Goal: Task Accomplishment & Management: Manage account settings

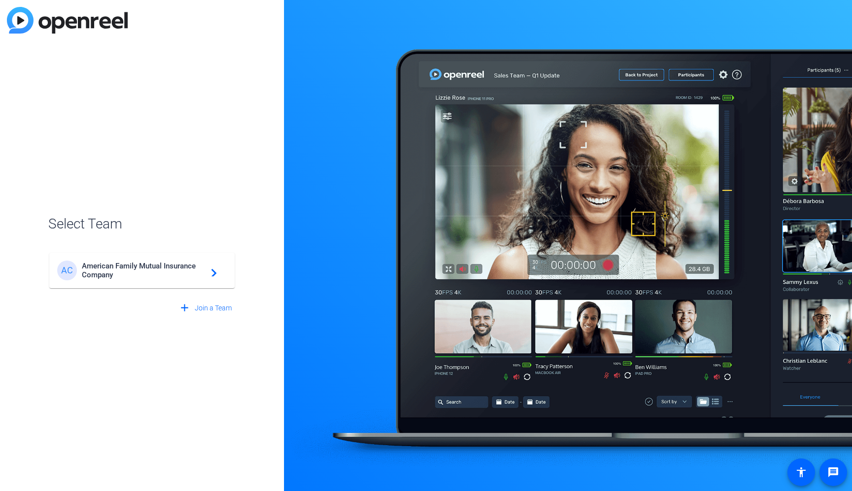
click at [189, 272] on span "American Family Mutual Insurance Company" at bounding box center [143, 270] width 123 height 18
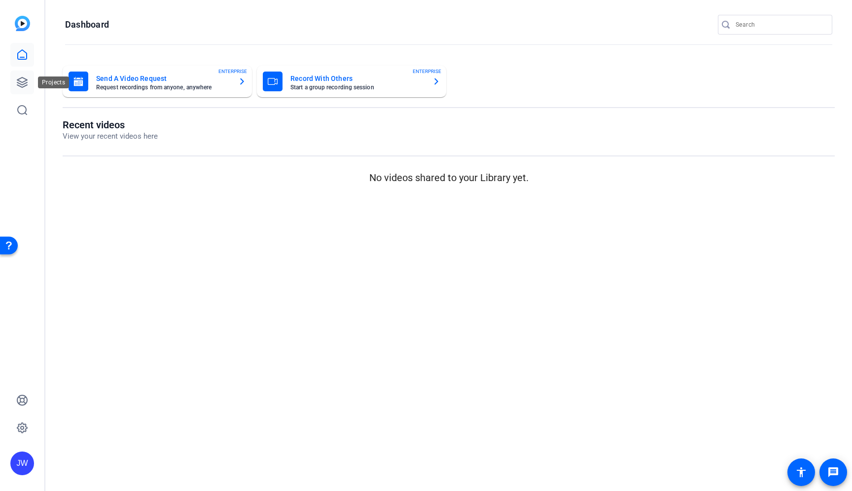
click at [30, 90] on link at bounding box center [22, 82] width 24 height 24
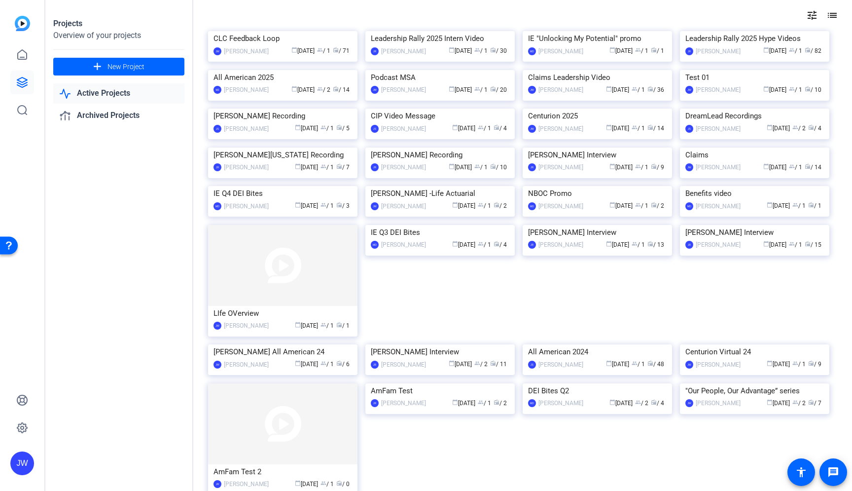
scroll to position [53, 0]
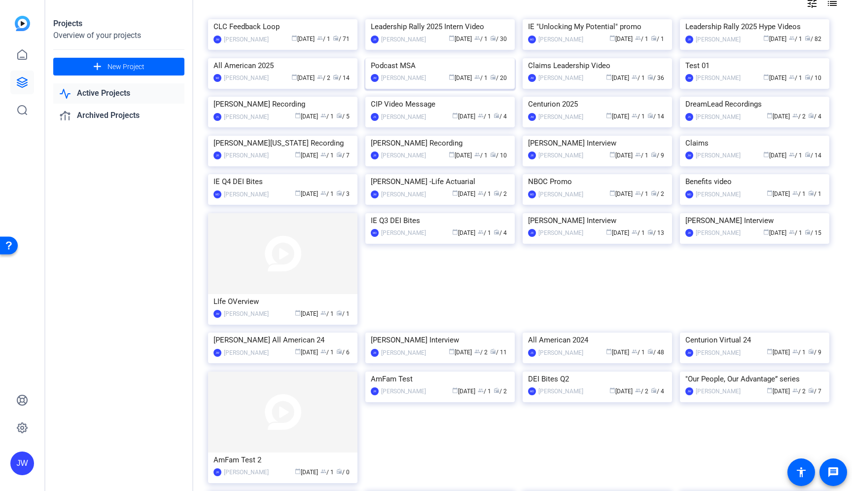
click at [424, 58] on img at bounding box center [439, 58] width 149 height 0
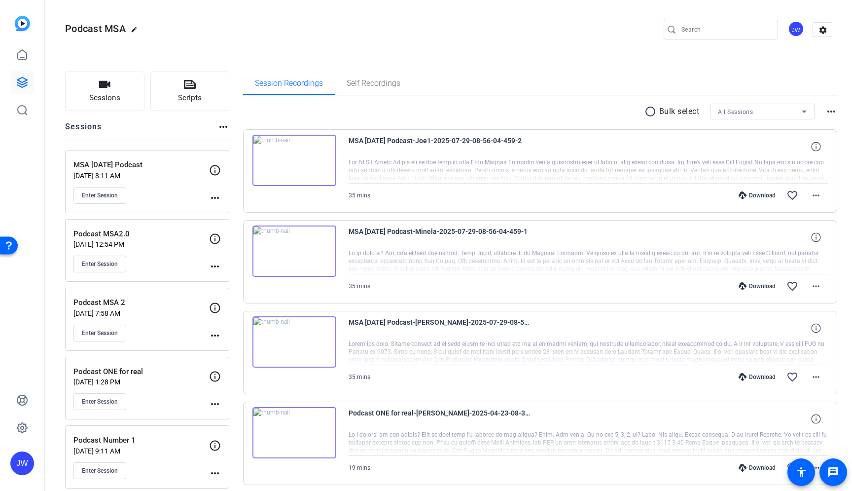
click at [156, 183] on div "MSA [DATE] Podcast [DATE] 8:11 AM Enter Session" at bounding box center [141, 181] width 136 height 44
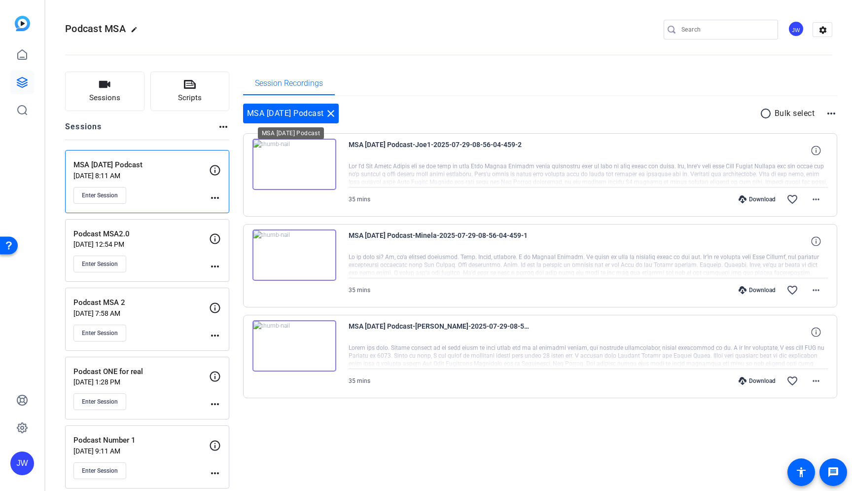
click at [336, 112] on mat-icon "close" at bounding box center [331, 113] width 12 height 12
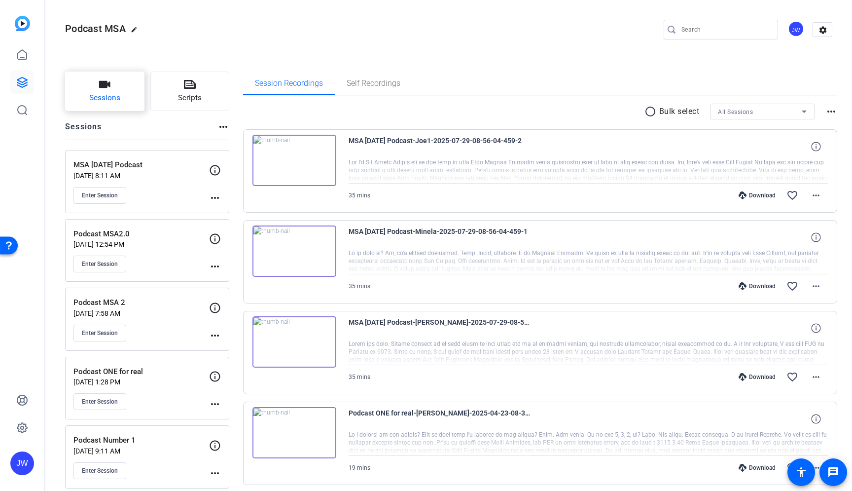
click at [104, 87] on icon "button" at bounding box center [104, 84] width 11 height 7
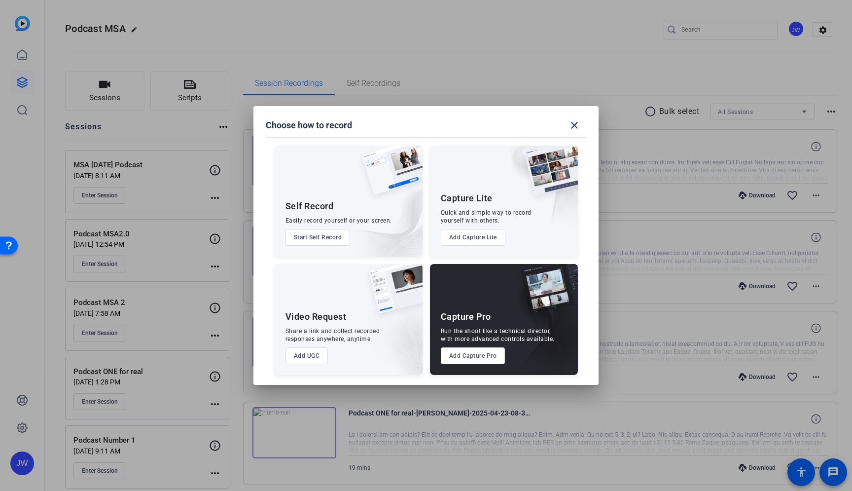
click at [467, 357] on button "Add Capture Pro" at bounding box center [473, 355] width 65 height 17
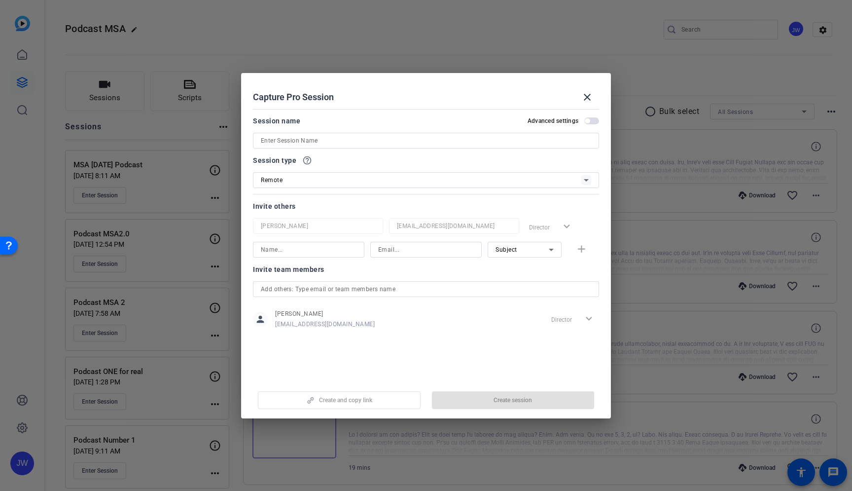
click at [336, 140] on input at bounding box center [426, 141] width 330 height 12
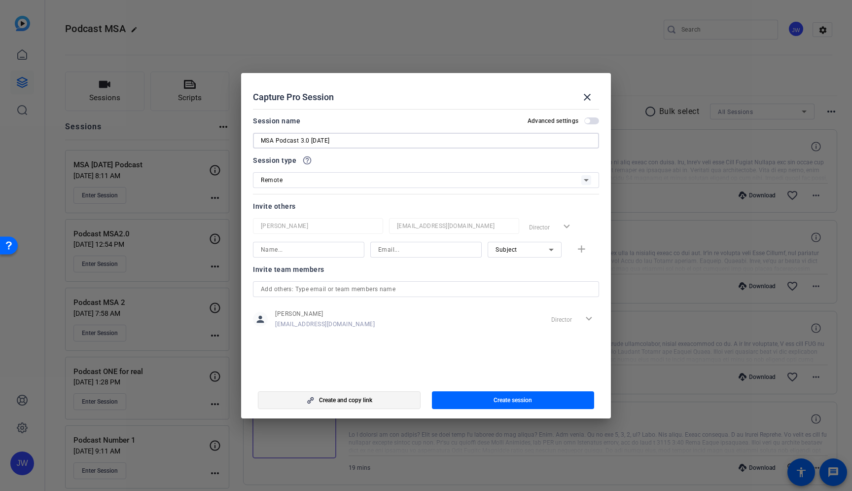
type input "MSA Podcast 3.0 [DATE]"
click at [380, 402] on span "button" at bounding box center [339, 400] width 162 height 24
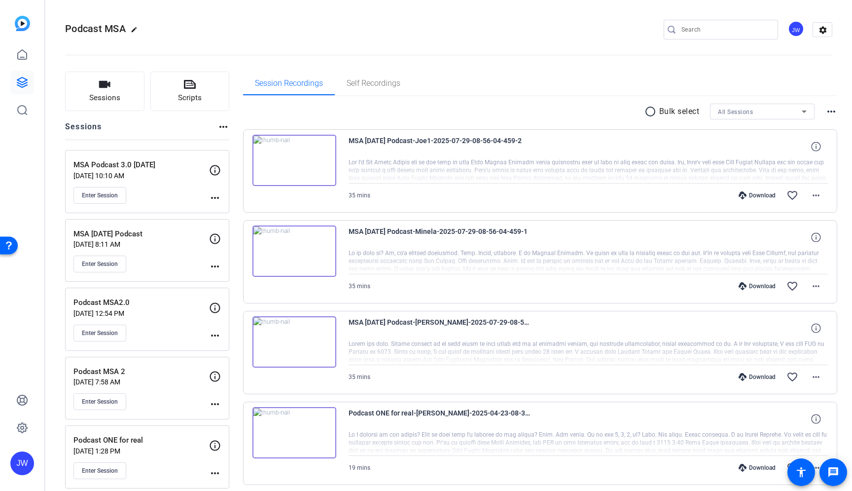
click at [159, 181] on div "MSA Podcast 3.0 [DATE] [DATE] 10:10 AM Enter Session" at bounding box center [141, 181] width 136 height 44
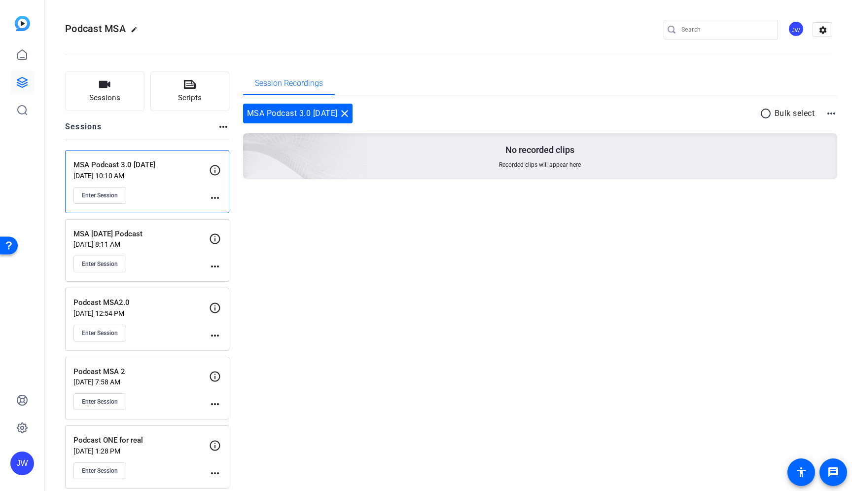
click at [214, 198] on mat-icon "more_horiz" at bounding box center [215, 198] width 12 height 12
click at [219, 216] on span "Edit Session" at bounding box center [239, 212] width 45 height 12
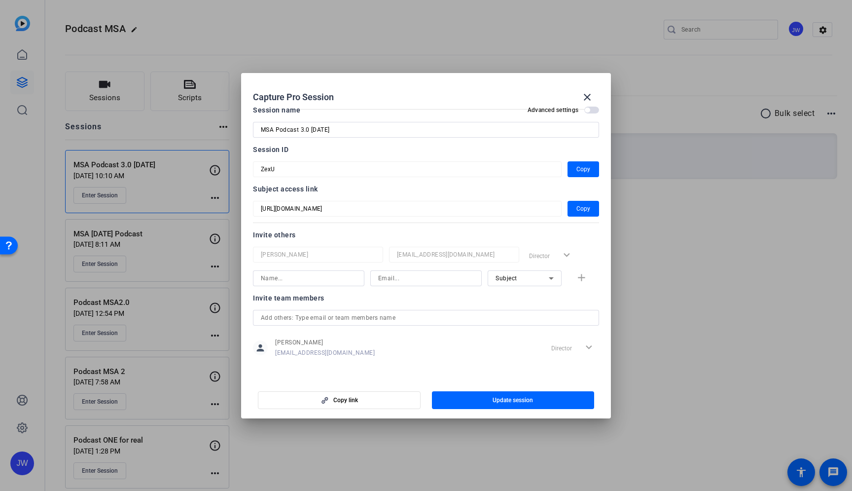
scroll to position [13, 0]
click at [576, 205] on span "Copy" at bounding box center [583, 207] width 14 height 12
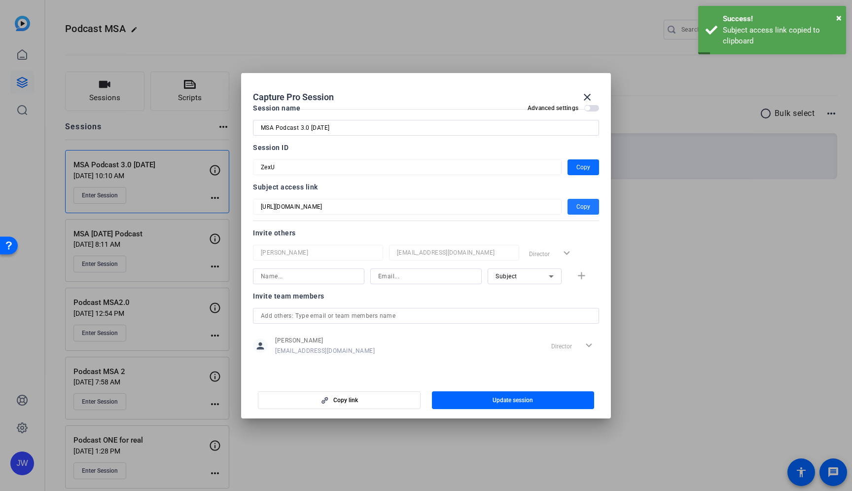
click at [579, 167] on span "Copy" at bounding box center [583, 167] width 14 height 12
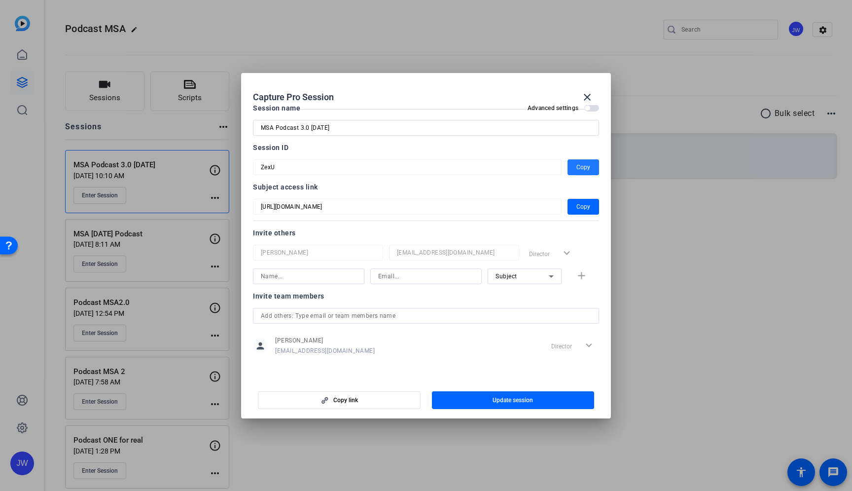
click at [321, 274] on input at bounding box center [309, 276] width 96 height 12
type input "[PERSON_NAME]"
click at [430, 270] on div at bounding box center [426, 276] width 96 height 16
paste input "[EMAIL_ADDRESS][DOMAIN_NAME]"
type input "[EMAIL_ADDRESS][DOMAIN_NAME]"
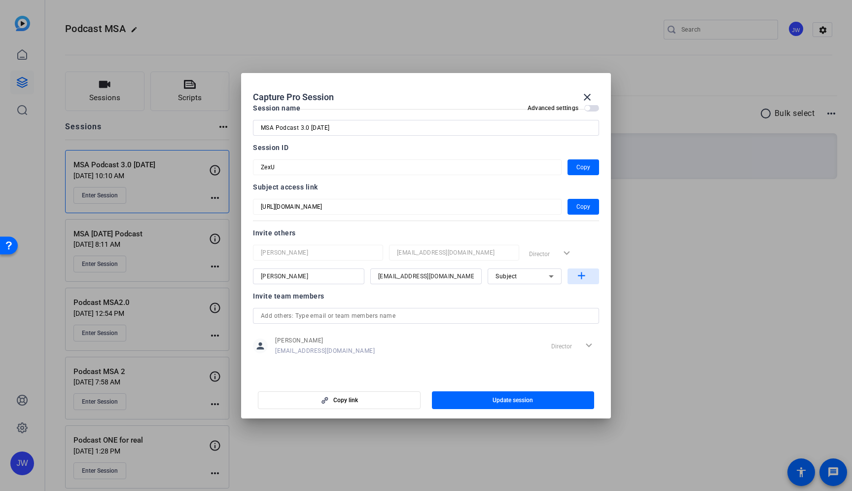
click at [580, 275] on mat-icon "add" at bounding box center [581, 276] width 12 height 12
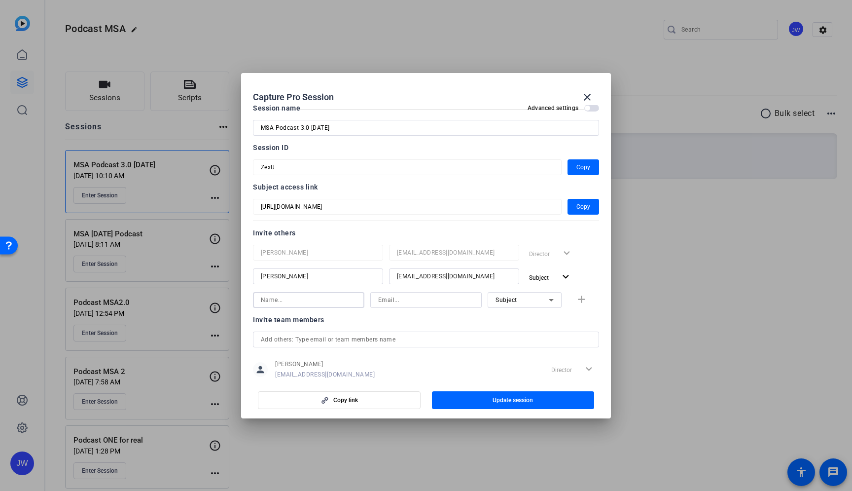
click at [352, 302] on input at bounding box center [309, 300] width 96 height 12
drag, startPoint x: 275, startPoint y: 300, endPoint x: 363, endPoint y: 307, distance: 88.6
click at [356, 306] on input "[PERSON_NAME]" at bounding box center [309, 300] width 96 height 12
paste input "Francalancia"
type input "[PERSON_NAME]"
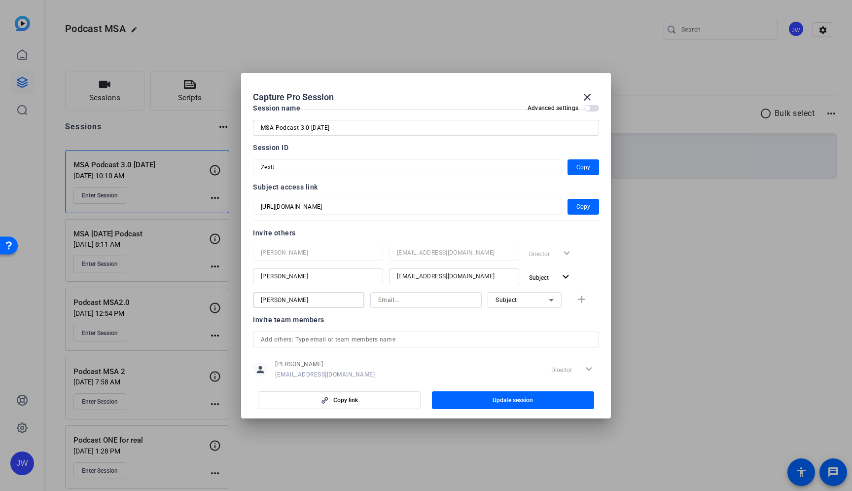
click at [434, 303] on input at bounding box center [426, 300] width 96 height 12
paste input "[EMAIL_ADDRESS][DOMAIN_NAME]"
type input "[EMAIL_ADDRESS][DOMAIN_NAME]"
click at [576, 300] on mat-icon "add" at bounding box center [581, 299] width 12 height 12
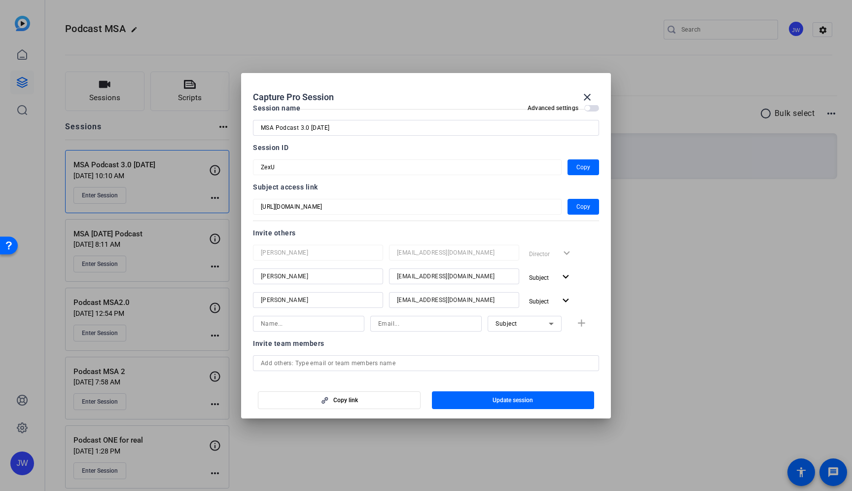
click at [402, 323] on input at bounding box center [426, 323] width 96 height 12
paste input "[EMAIL_ADDRESS][DOMAIN_NAME]"
type input "[EMAIL_ADDRESS][DOMAIN_NAME]"
click at [319, 325] on input at bounding box center [309, 323] width 96 height 12
type input "[PERSON_NAME]"
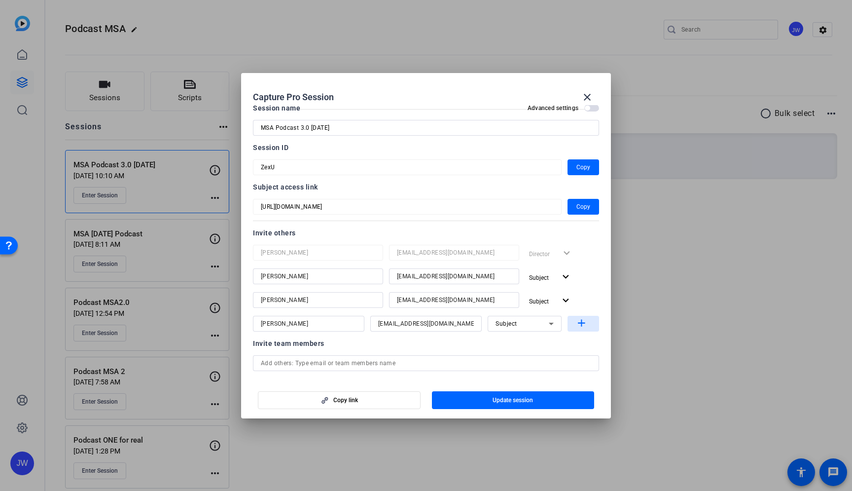
click at [576, 325] on mat-icon "add" at bounding box center [581, 323] width 12 height 12
click at [474, 404] on span "button" at bounding box center [513, 400] width 163 height 24
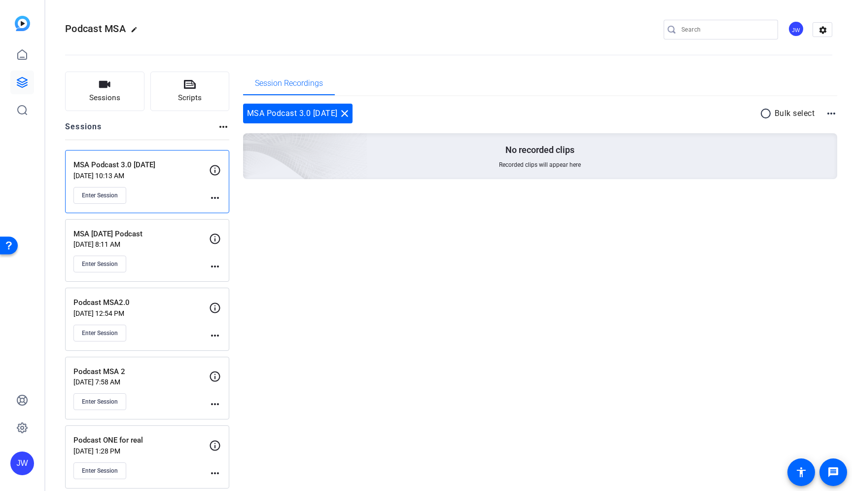
click at [219, 196] on mat-icon "more_horiz" at bounding box center [215, 198] width 12 height 12
click at [217, 213] on span "Edit Session" at bounding box center [239, 212] width 45 height 12
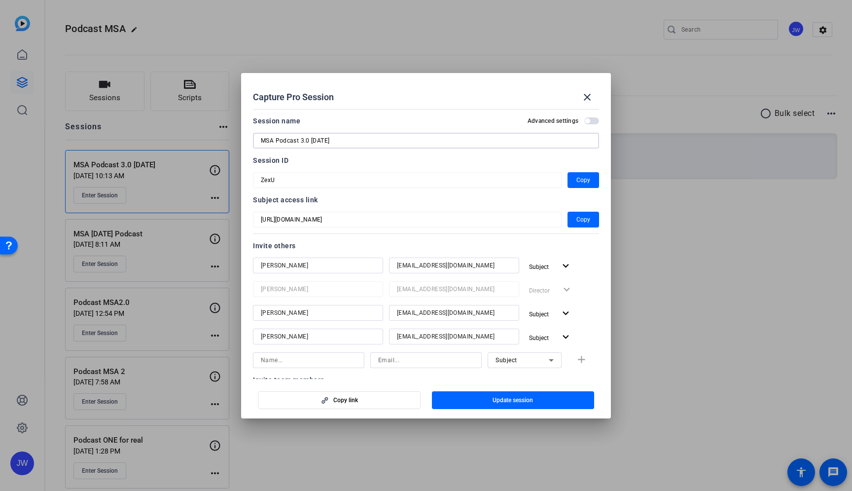
click at [345, 141] on input "MSA Podcast 3.0 [DATE]" at bounding box center [426, 141] width 330 height 12
type input "MSA Podcast 3.0 [DATE]"
click at [500, 396] on span "Update session" at bounding box center [512, 400] width 40 height 8
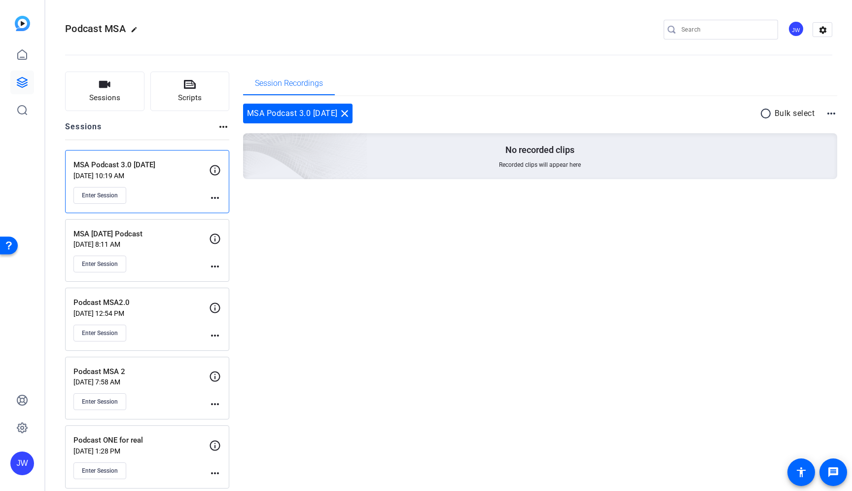
click at [214, 195] on mat-icon "more_horiz" at bounding box center [215, 198] width 12 height 12
click at [225, 208] on span "Edit Session" at bounding box center [239, 212] width 45 height 12
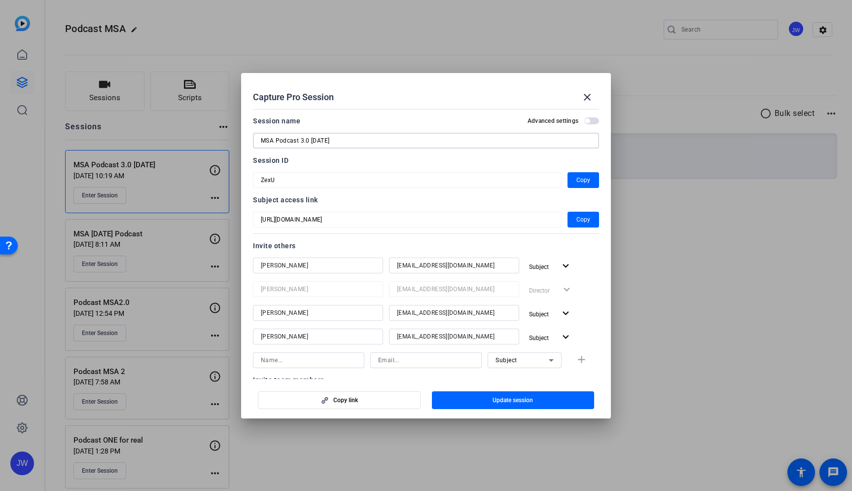
drag, startPoint x: 312, startPoint y: 140, endPoint x: 458, endPoint y: 153, distance: 146.5
click at [458, 146] on input "MSA Podcast 3.0 [DATE]" at bounding box center [426, 141] width 330 height 12
type input "MSA Podcast 3.0"
click at [485, 399] on span "button" at bounding box center [513, 400] width 163 height 24
